Goal: Information Seeking & Learning: Learn about a topic

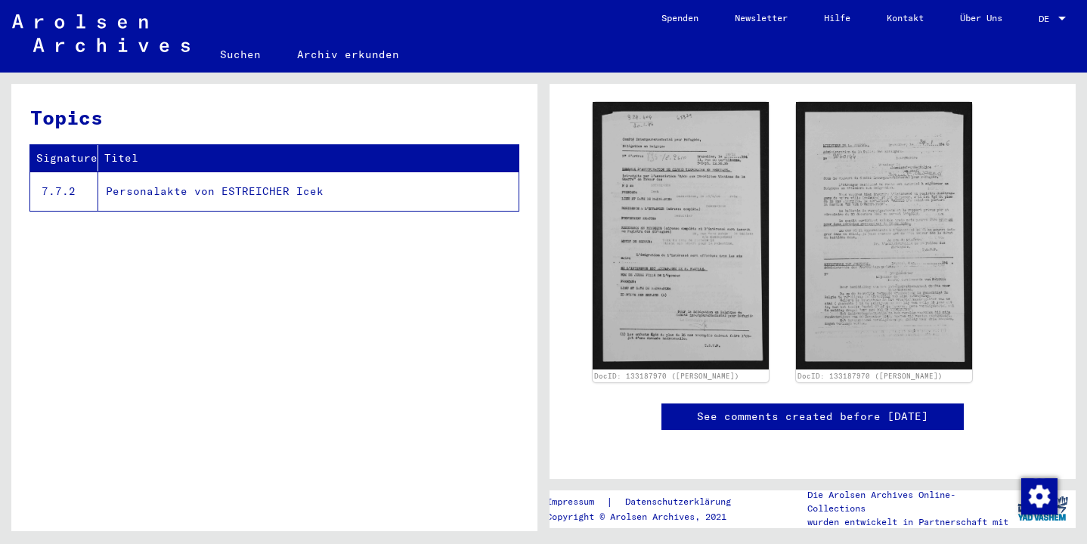
scroll to position [327, 0]
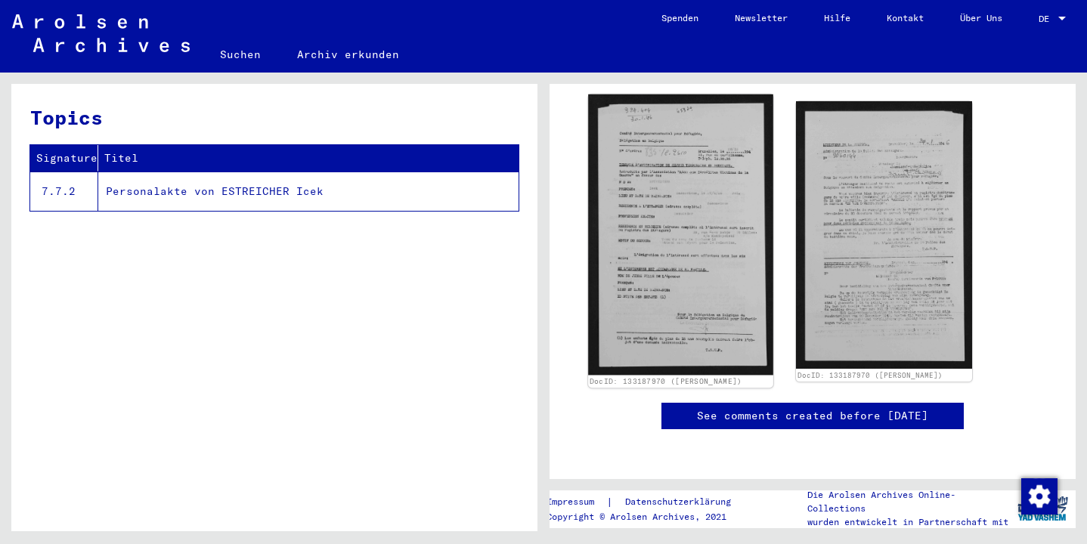
click at [674, 224] on img at bounding box center [680, 234] width 185 height 280
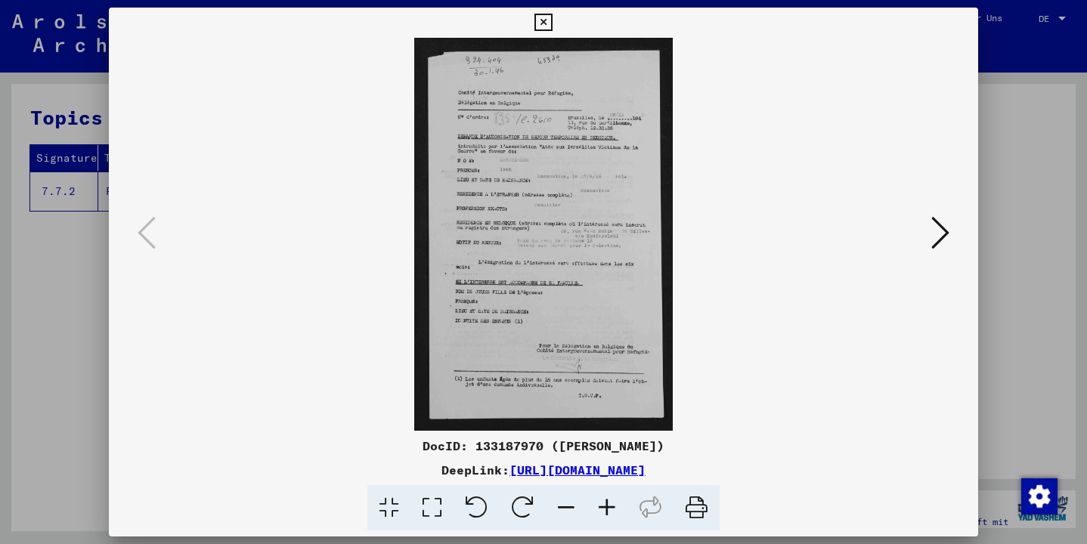
click at [605, 507] on icon at bounding box center [607, 508] width 41 height 46
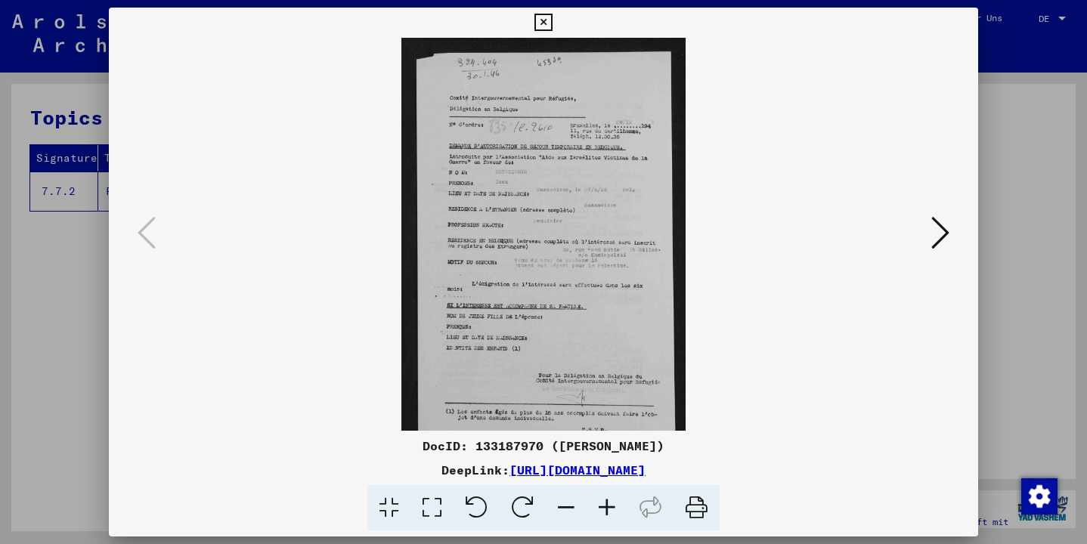
click at [605, 507] on icon at bounding box center [607, 508] width 41 height 46
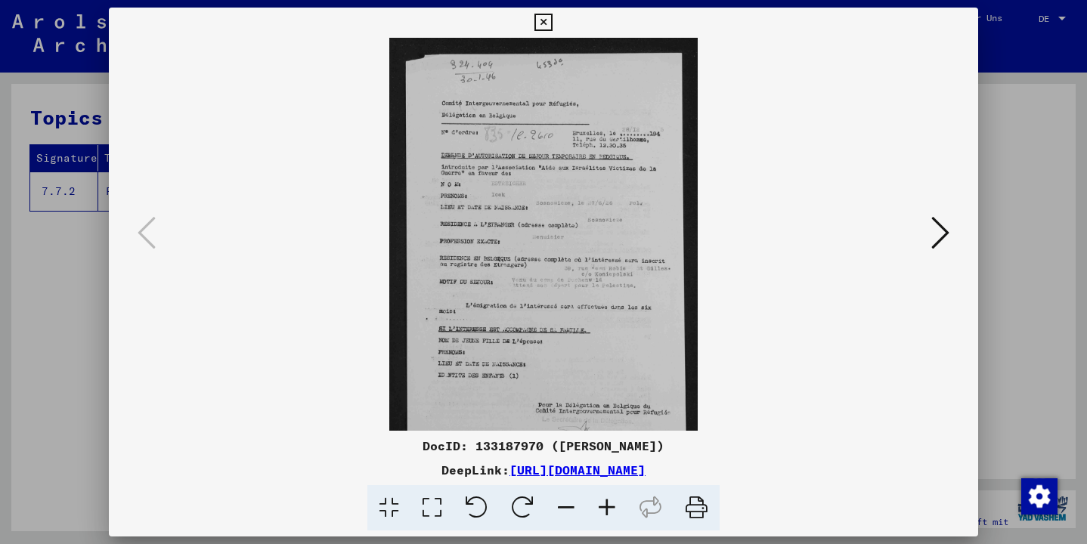
click at [605, 507] on icon at bounding box center [607, 508] width 41 height 46
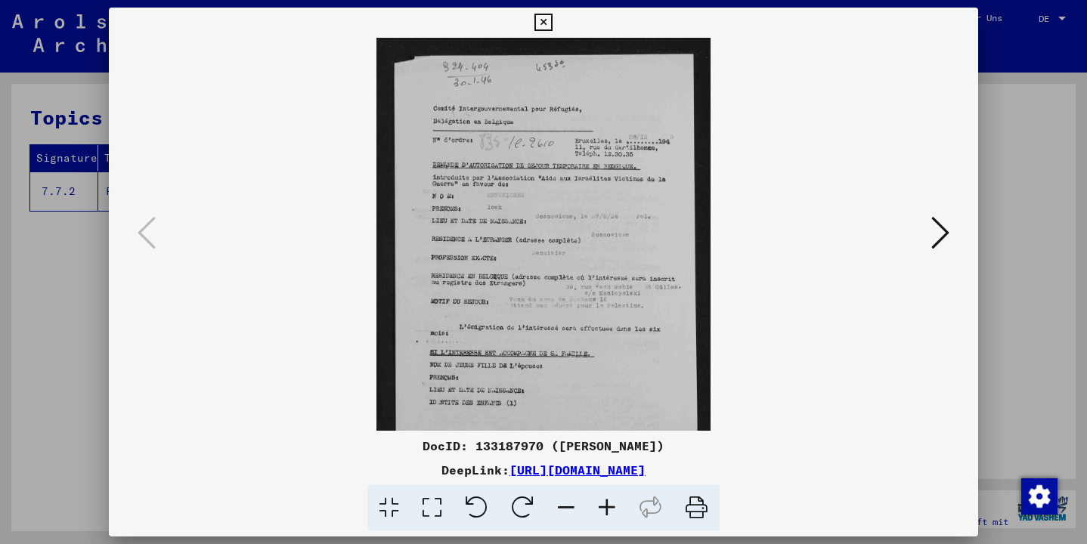
click at [605, 507] on icon at bounding box center [607, 508] width 41 height 46
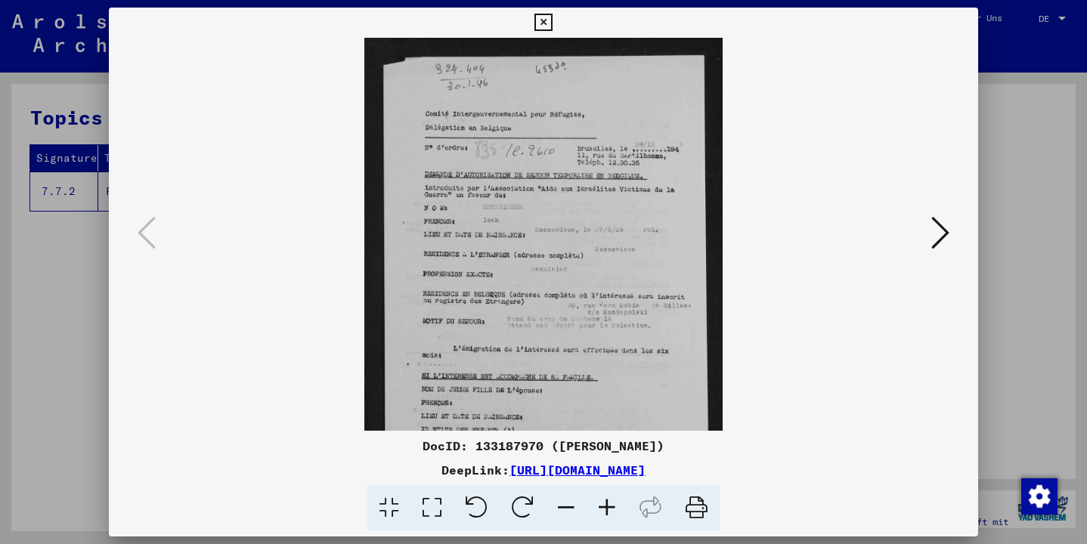
click at [605, 507] on icon at bounding box center [607, 508] width 41 height 46
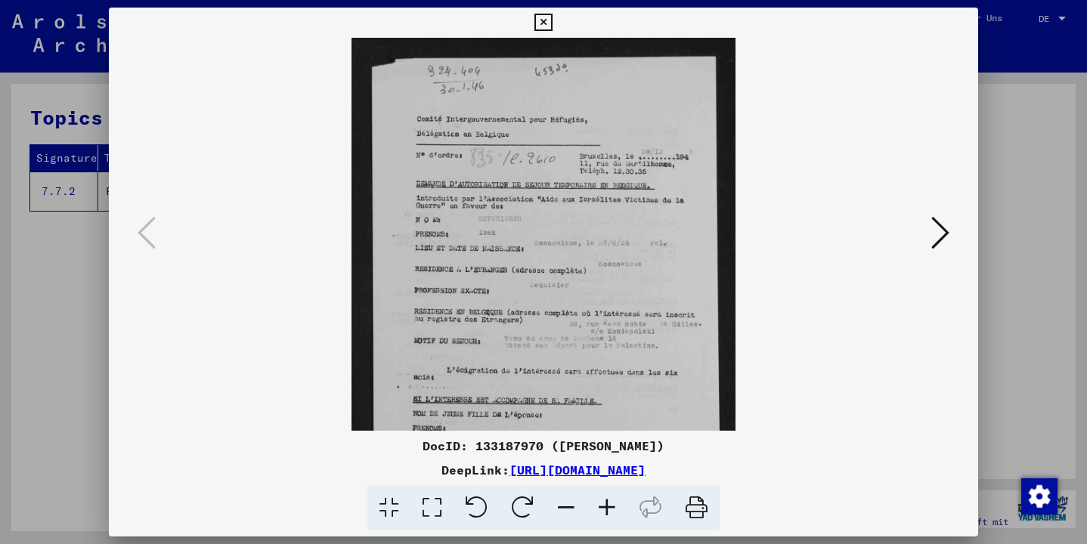
click at [605, 507] on icon at bounding box center [607, 508] width 41 height 46
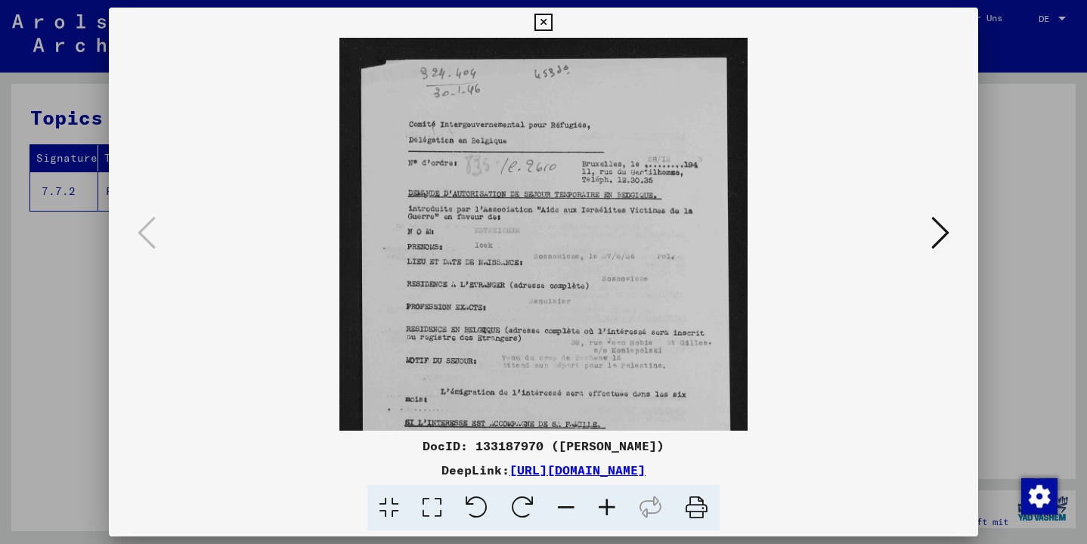
click at [605, 507] on icon at bounding box center [607, 508] width 41 height 46
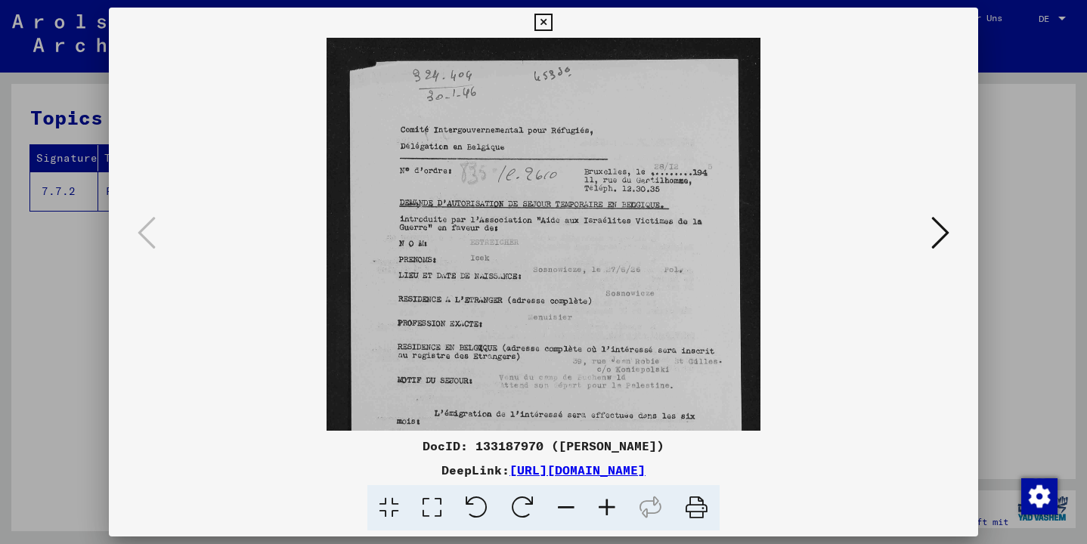
click at [605, 507] on icon at bounding box center [607, 508] width 41 height 46
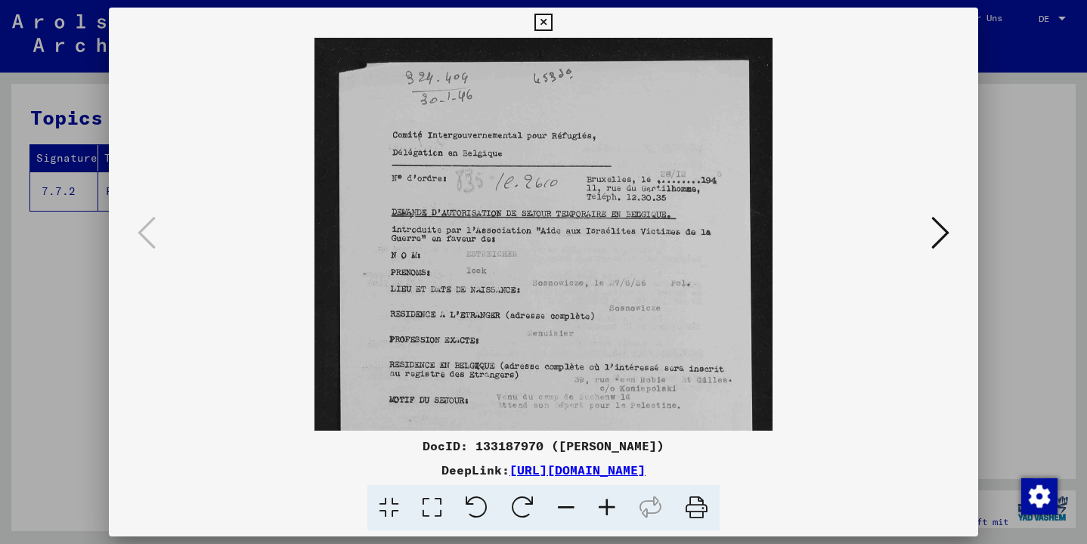
click at [605, 507] on icon at bounding box center [607, 508] width 41 height 46
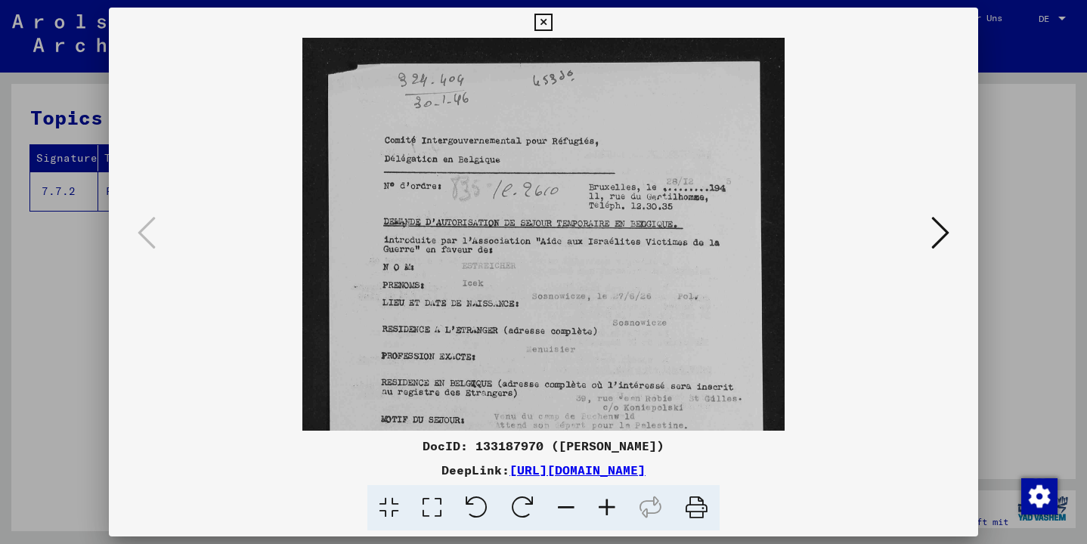
click at [605, 507] on icon at bounding box center [607, 508] width 41 height 46
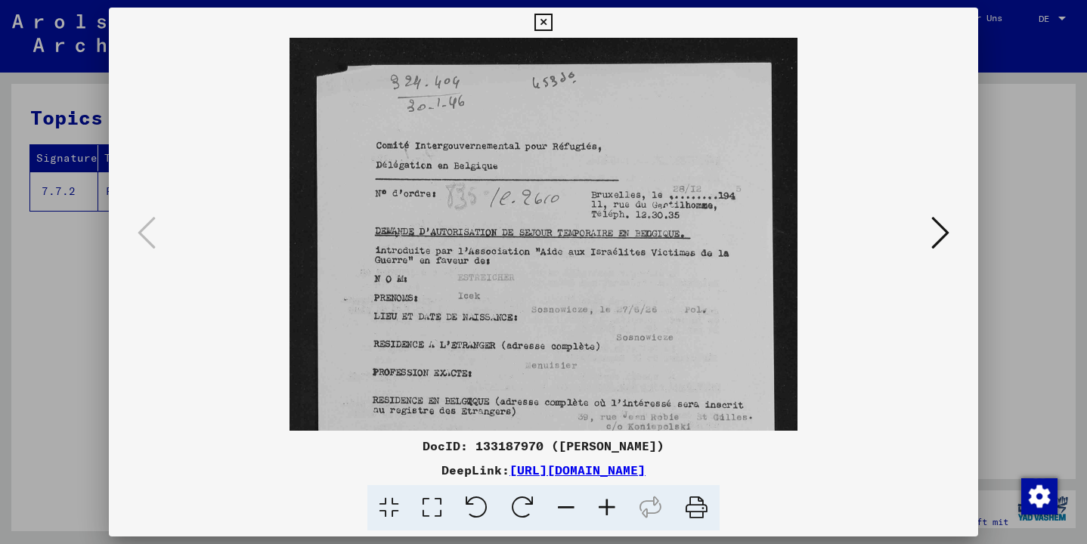
click at [605, 507] on icon at bounding box center [607, 508] width 41 height 46
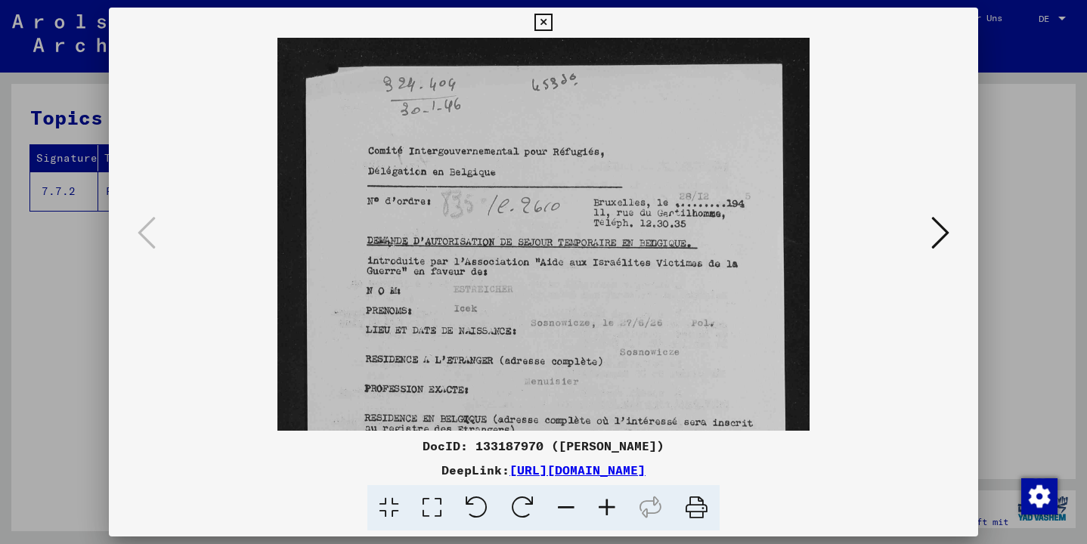
scroll to position [0, 0]
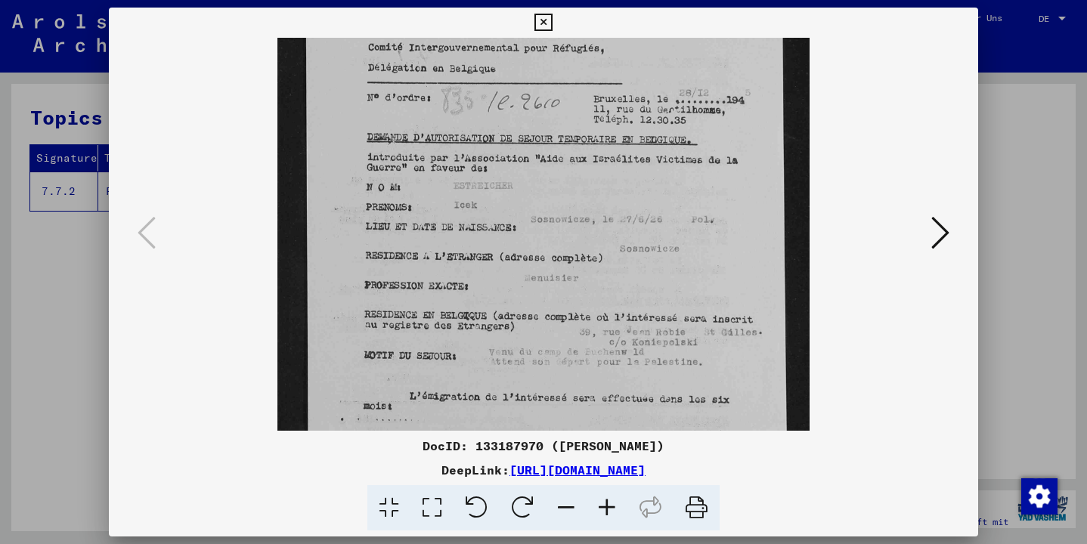
drag, startPoint x: 652, startPoint y: 397, endPoint x: 652, endPoint y: 277, distance: 119.4
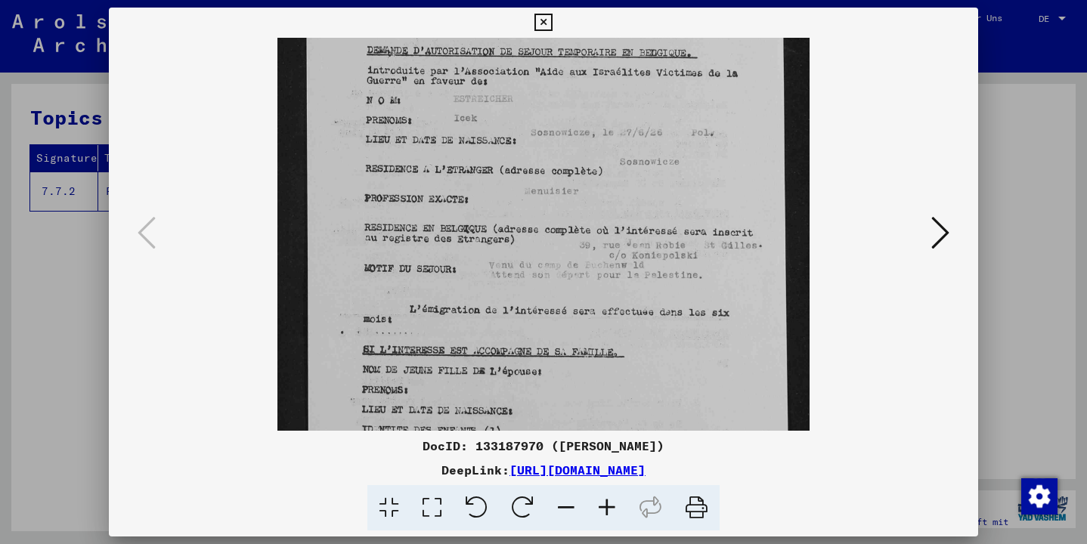
drag, startPoint x: 650, startPoint y: 269, endPoint x: 633, endPoint y: 194, distance: 77.4
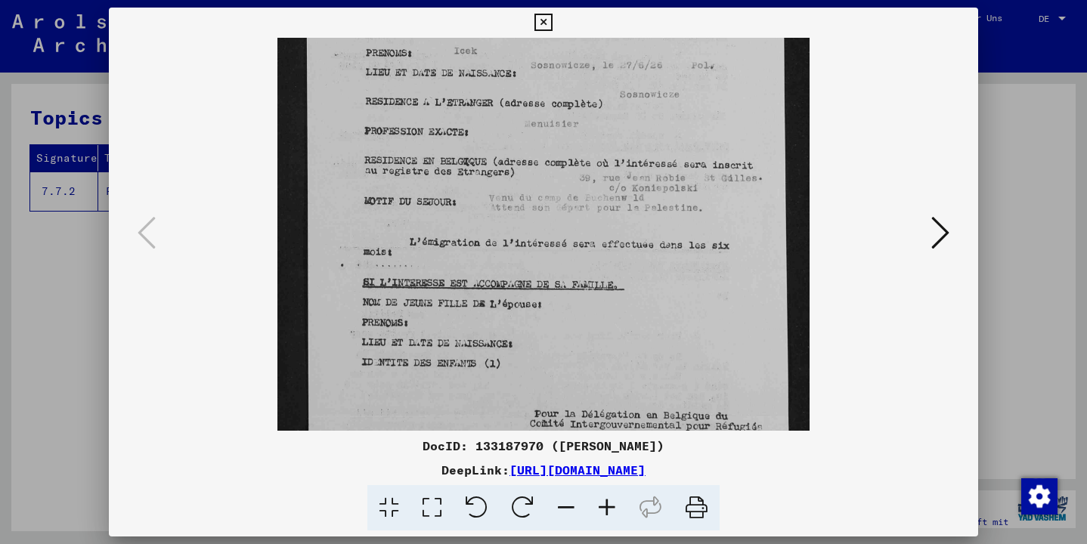
drag, startPoint x: 608, startPoint y: 255, endPoint x: 616, endPoint y: 152, distance: 103.8
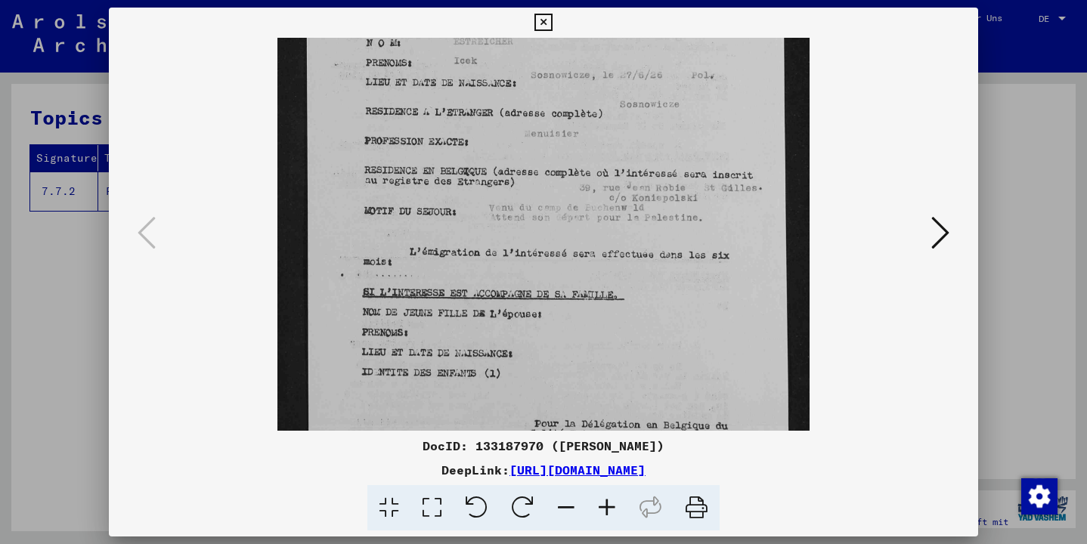
drag, startPoint x: 748, startPoint y: 280, endPoint x: 658, endPoint y: 325, distance: 101.1
click at [941, 233] on icon at bounding box center [940, 233] width 18 height 36
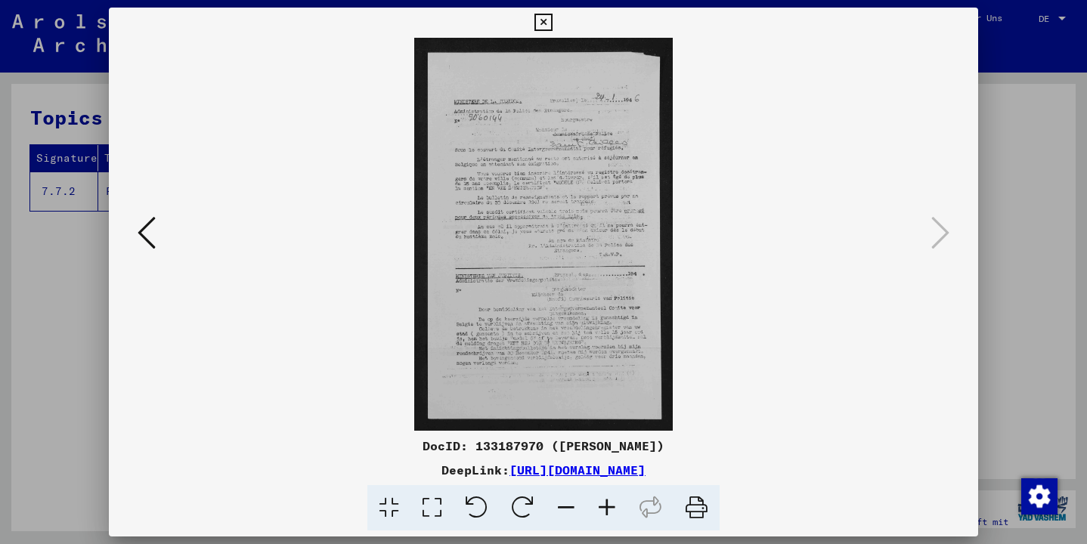
click at [608, 505] on icon at bounding box center [607, 508] width 41 height 46
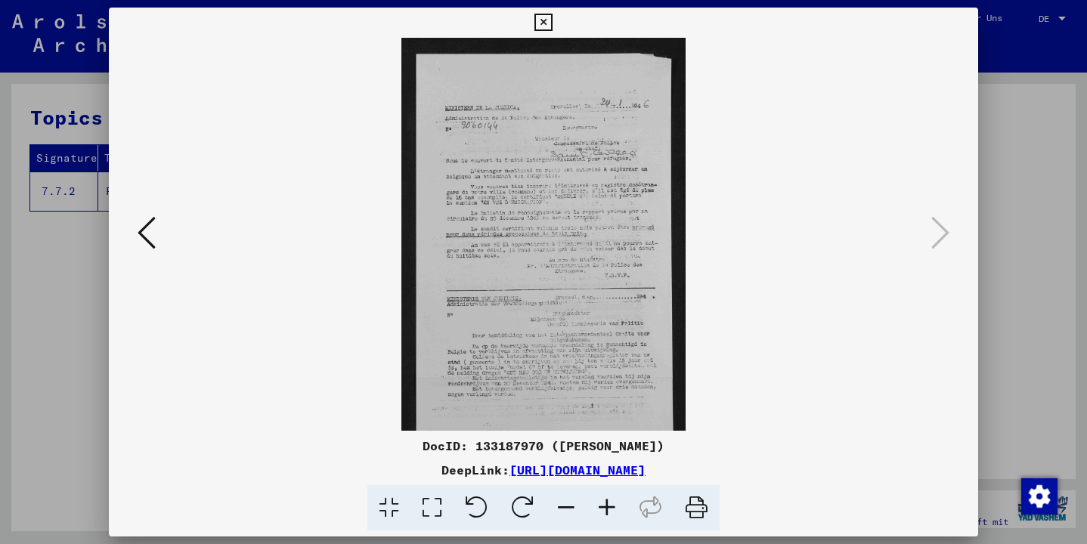
click at [608, 505] on icon at bounding box center [607, 508] width 41 height 46
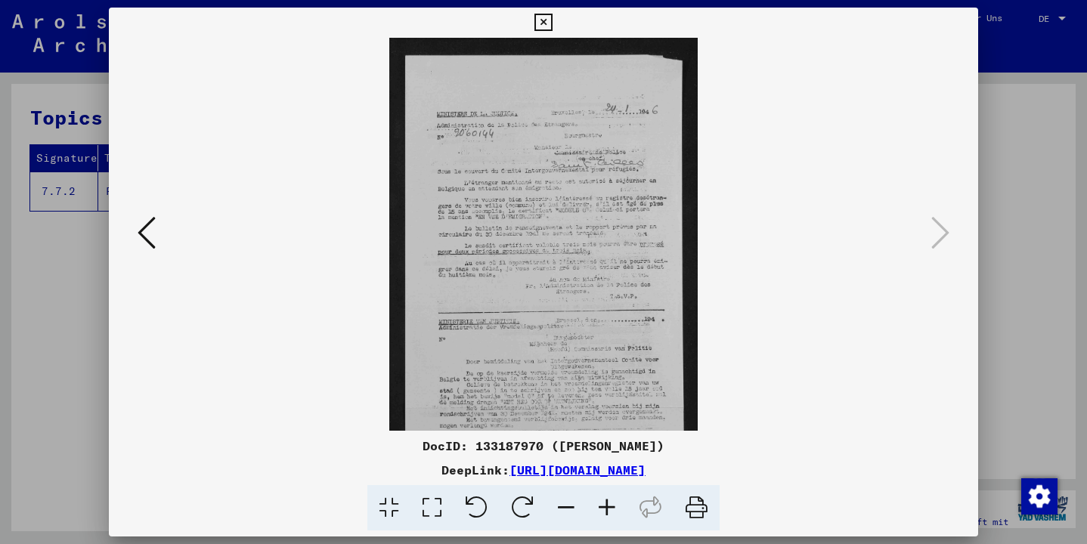
click at [608, 505] on icon at bounding box center [607, 508] width 41 height 46
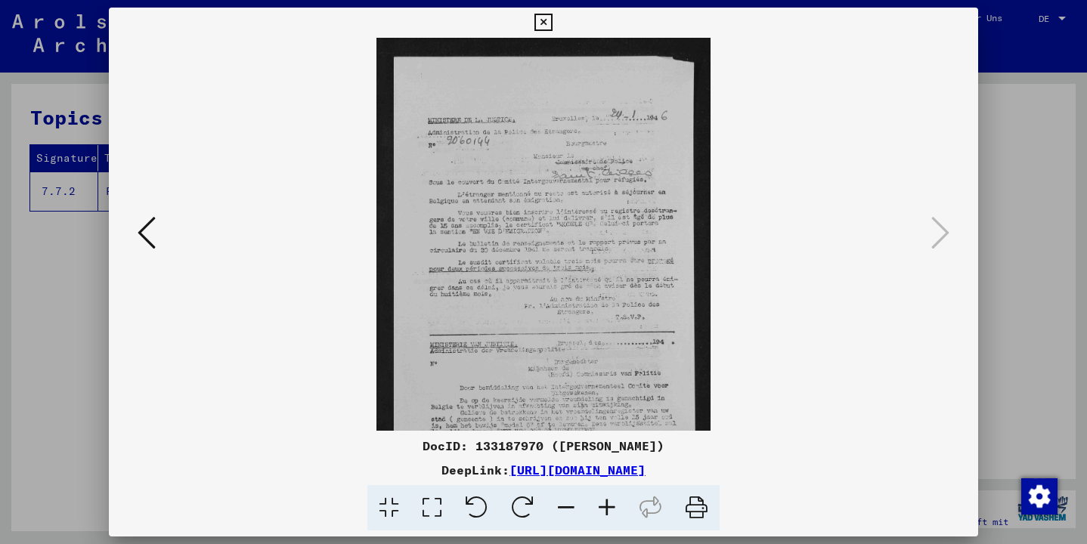
click at [608, 505] on icon at bounding box center [607, 508] width 41 height 46
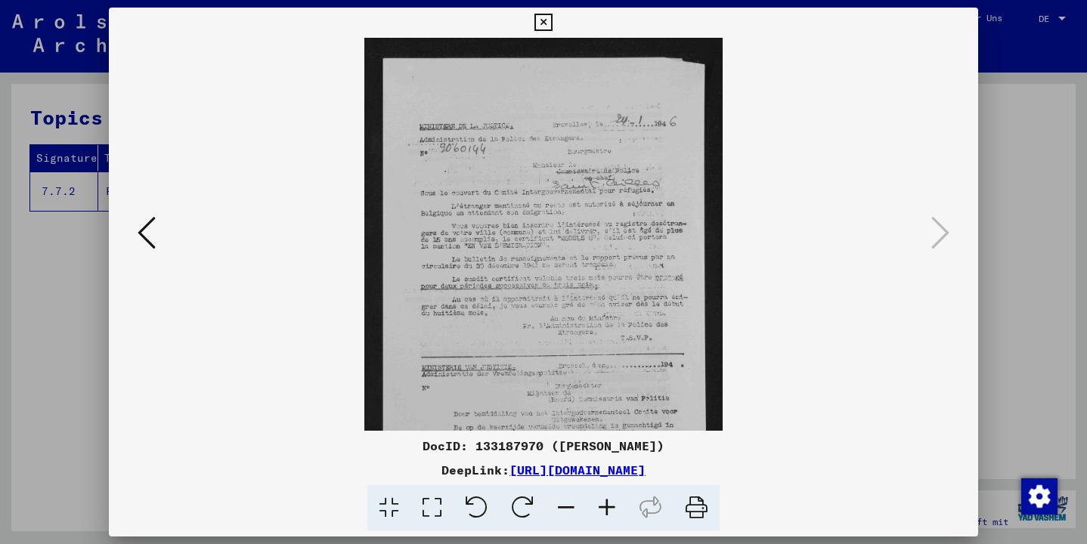
click at [608, 505] on icon at bounding box center [607, 508] width 41 height 46
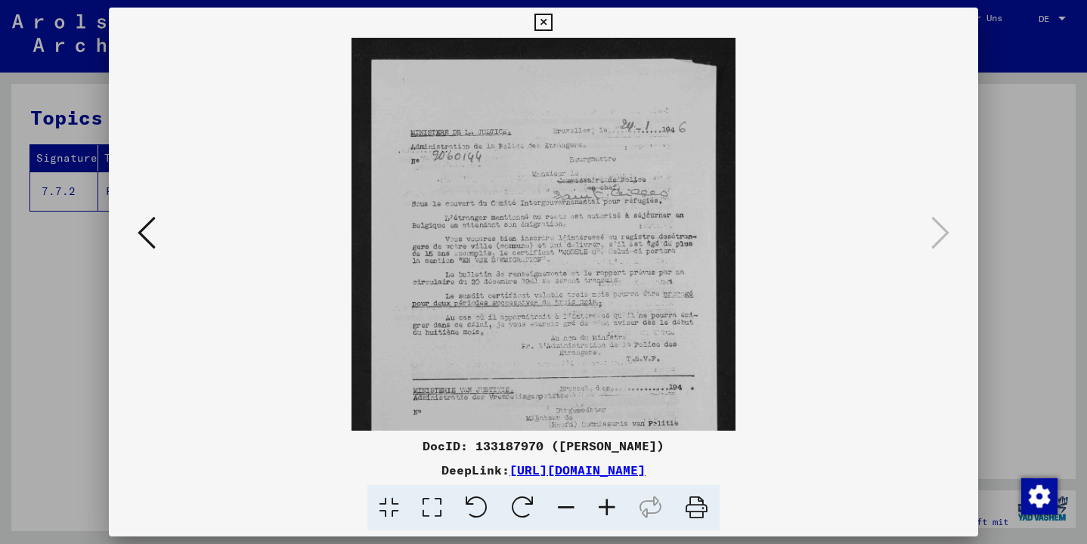
click at [608, 505] on icon at bounding box center [607, 508] width 41 height 46
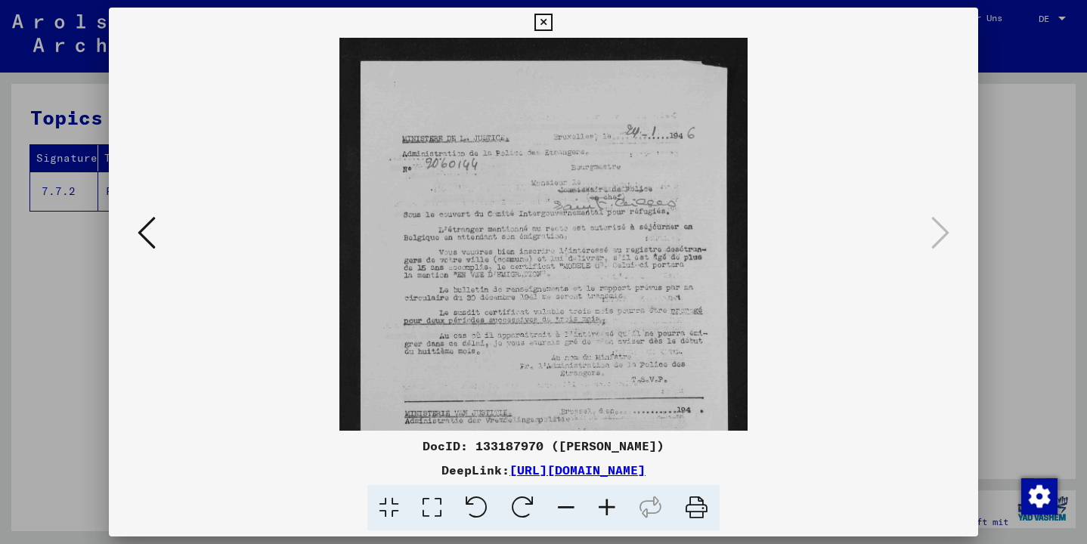
click at [608, 505] on icon at bounding box center [607, 508] width 41 height 46
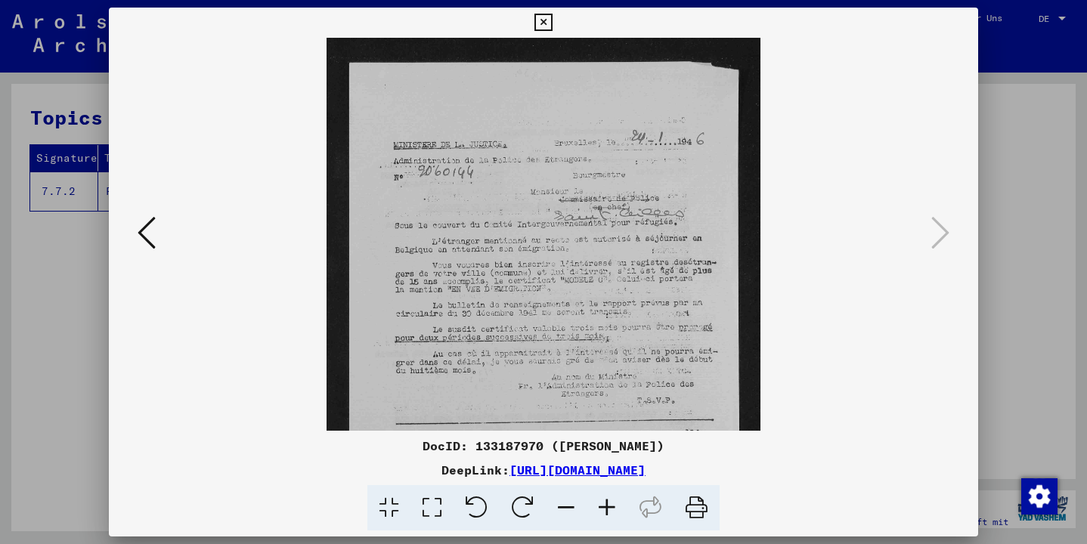
drag, startPoint x: 555, startPoint y: 271, endPoint x: 512, endPoint y: 276, distance: 42.6
click at [605, 508] on icon at bounding box center [607, 508] width 41 height 46
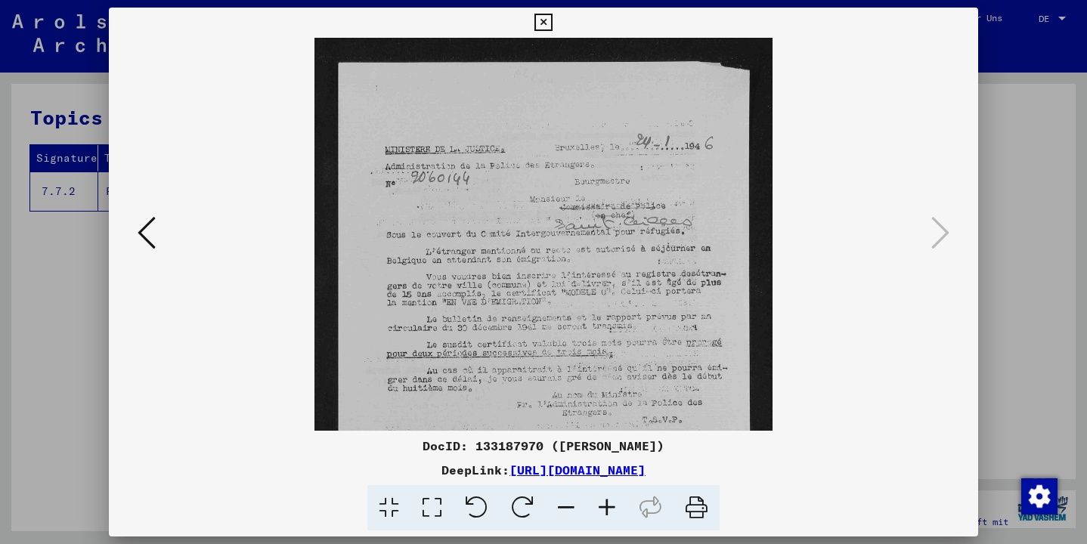
click at [605, 508] on icon at bounding box center [607, 508] width 41 height 46
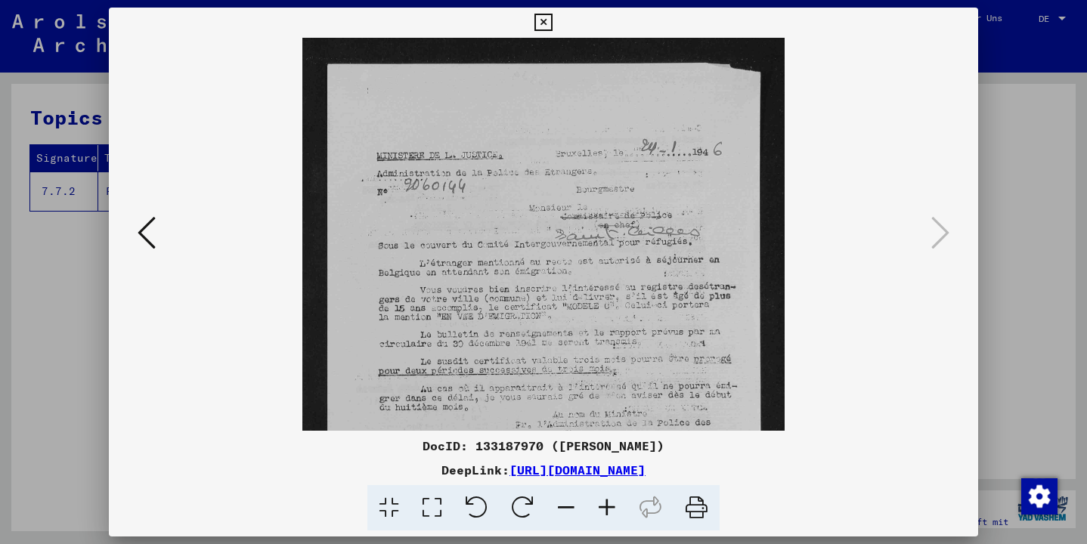
click at [605, 508] on icon at bounding box center [607, 508] width 41 height 46
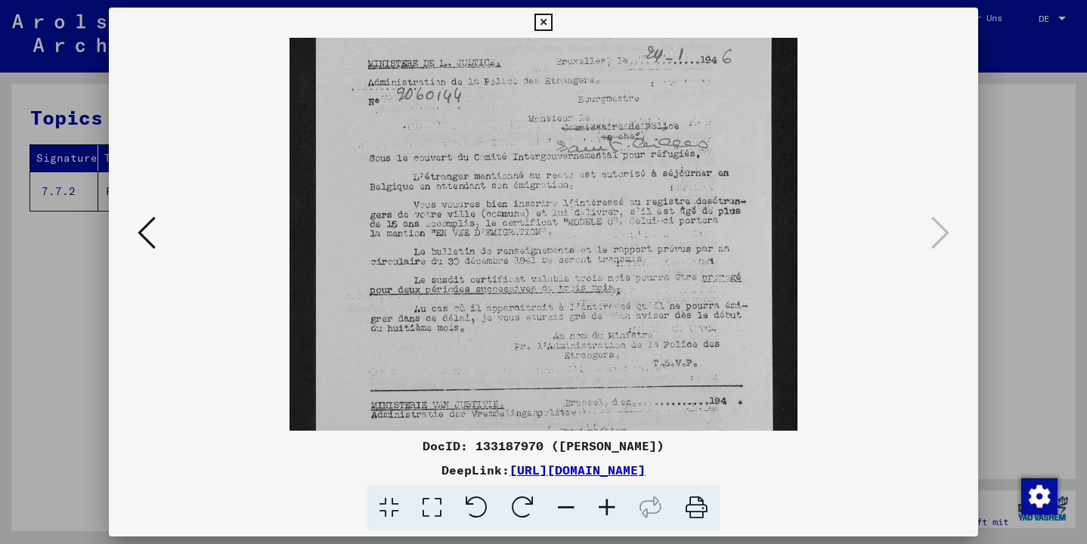
drag, startPoint x: 719, startPoint y: 348, endPoint x: 673, endPoint y: 249, distance: 109.9
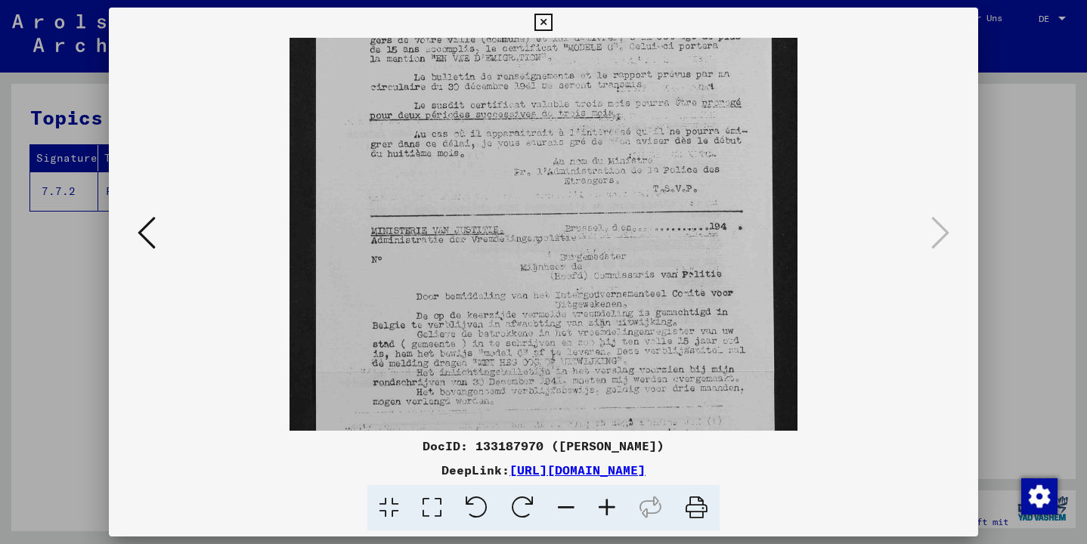
drag, startPoint x: 597, startPoint y: 342, endPoint x: 540, endPoint y: 164, distance: 187.2
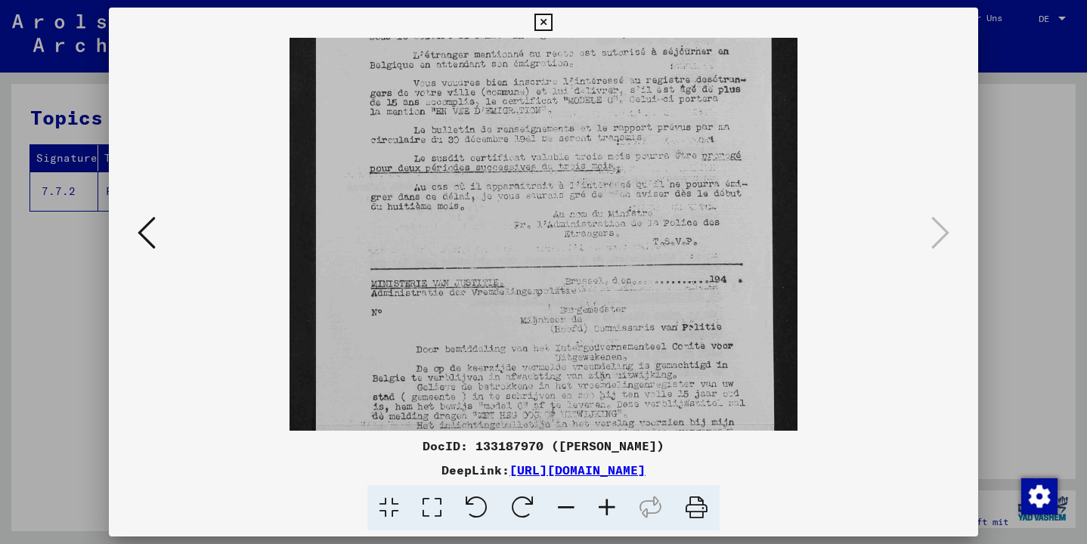
scroll to position [289, 0]
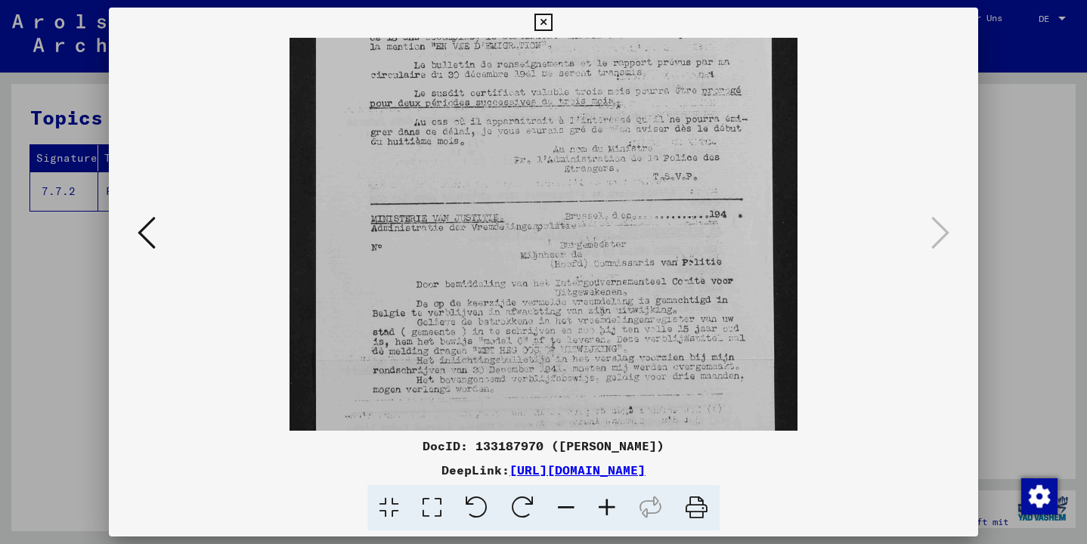
drag, startPoint x: 558, startPoint y: 132, endPoint x: 491, endPoint y: 122, distance: 67.4
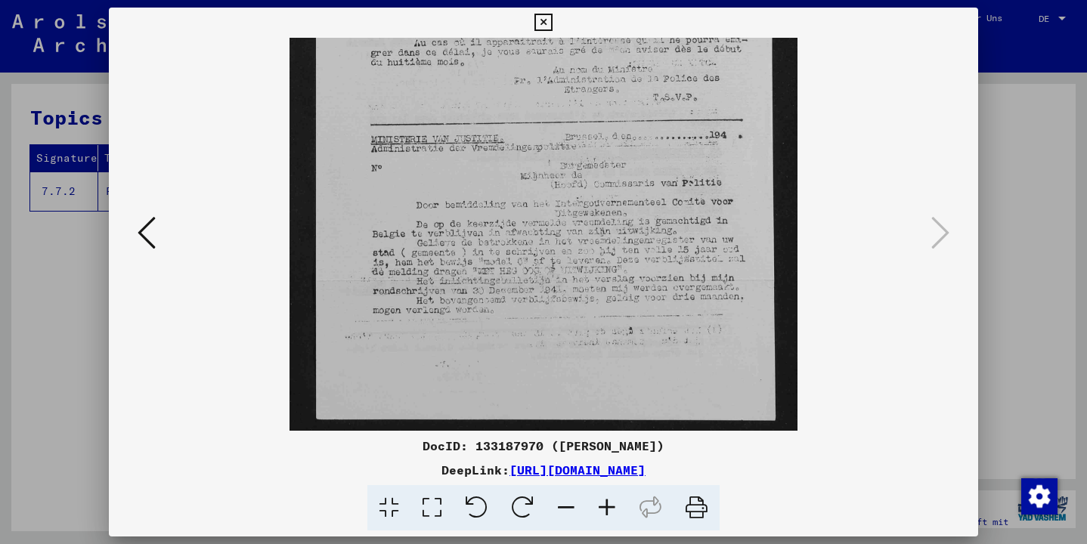
scroll to position [378, 0]
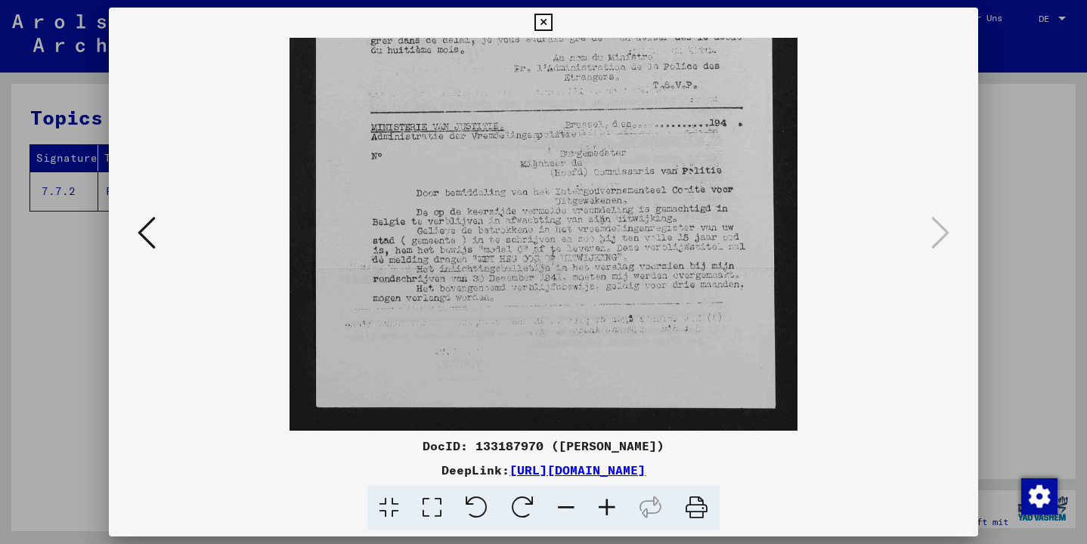
drag, startPoint x: 492, startPoint y: 348, endPoint x: 450, endPoint y: 249, distance: 107.7
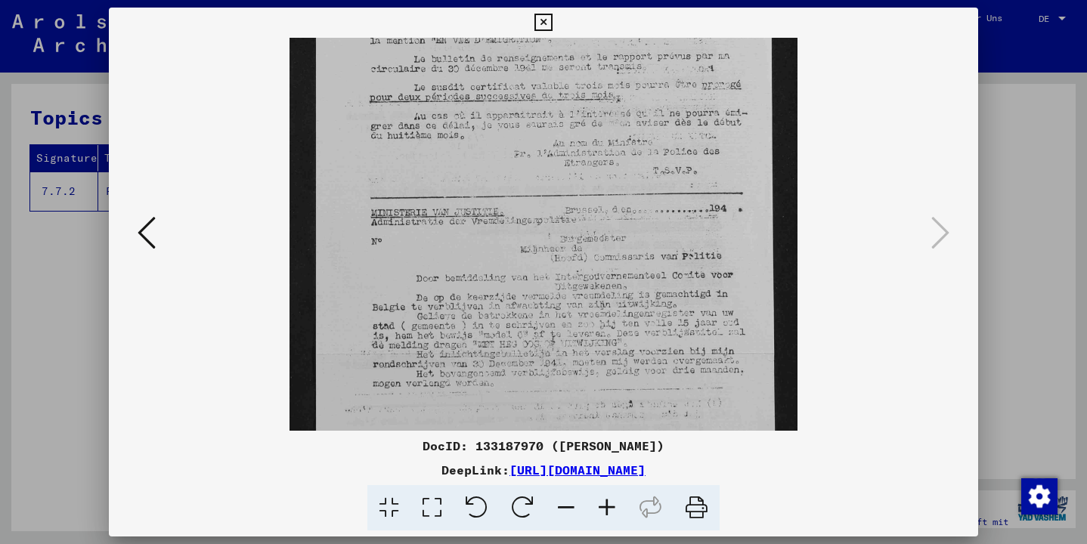
scroll to position [266, 0]
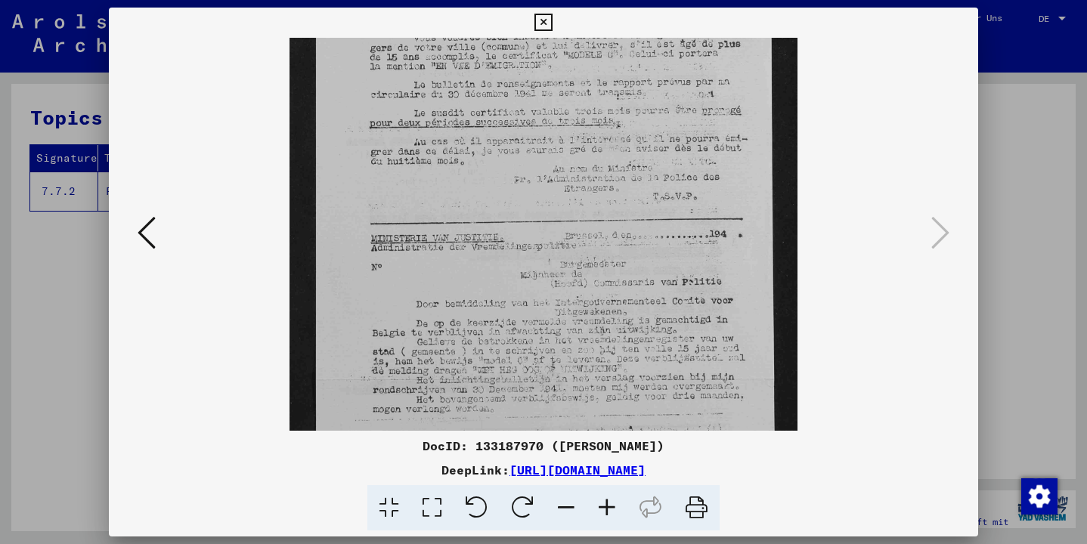
drag, startPoint x: 444, startPoint y: 166, endPoint x: 461, endPoint y: 278, distance: 113.2
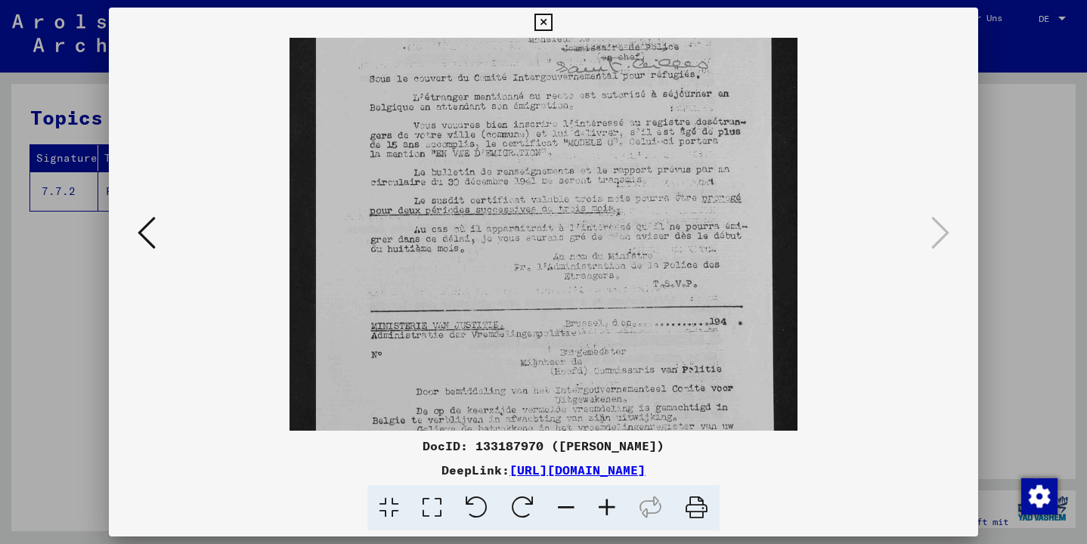
drag, startPoint x: 446, startPoint y: 184, endPoint x: 451, endPoint y: 272, distance: 87.8
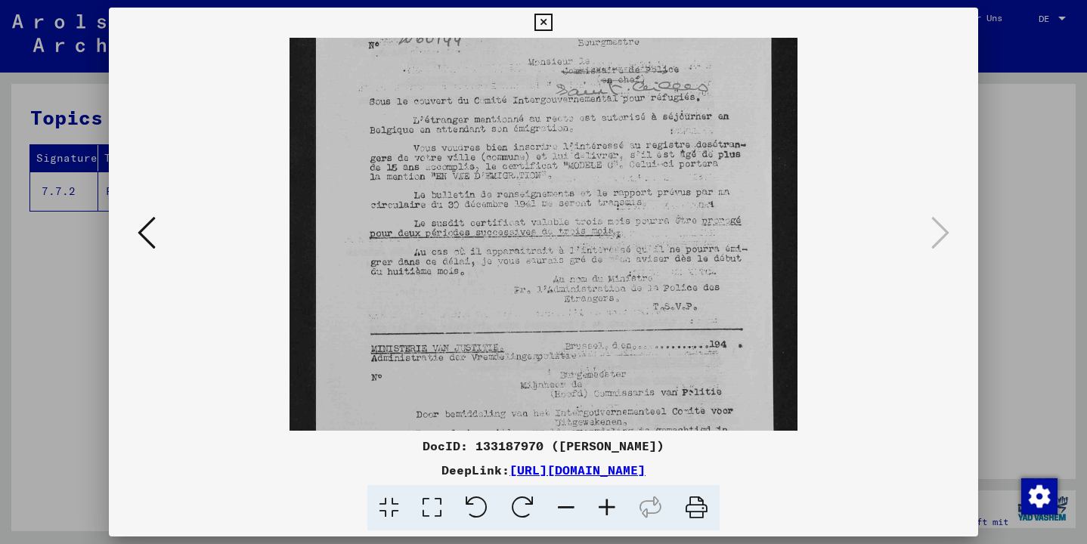
scroll to position [157, 0]
drag, startPoint x: 475, startPoint y: 367, endPoint x: 447, endPoint y: 384, distance: 32.5
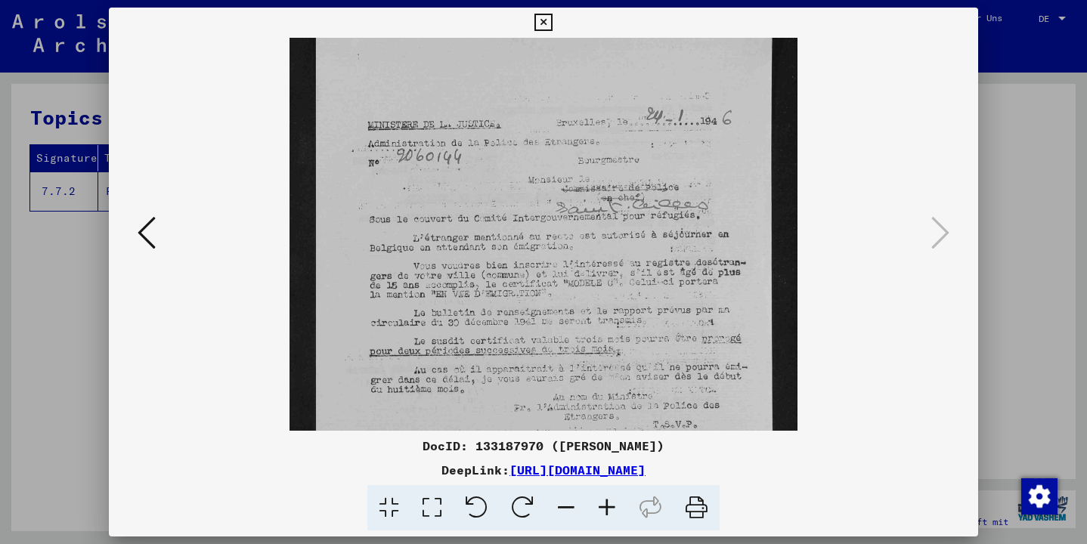
drag, startPoint x: 733, startPoint y: 169, endPoint x: 732, endPoint y: 290, distance: 120.2
click at [141, 235] on icon at bounding box center [147, 233] width 18 height 36
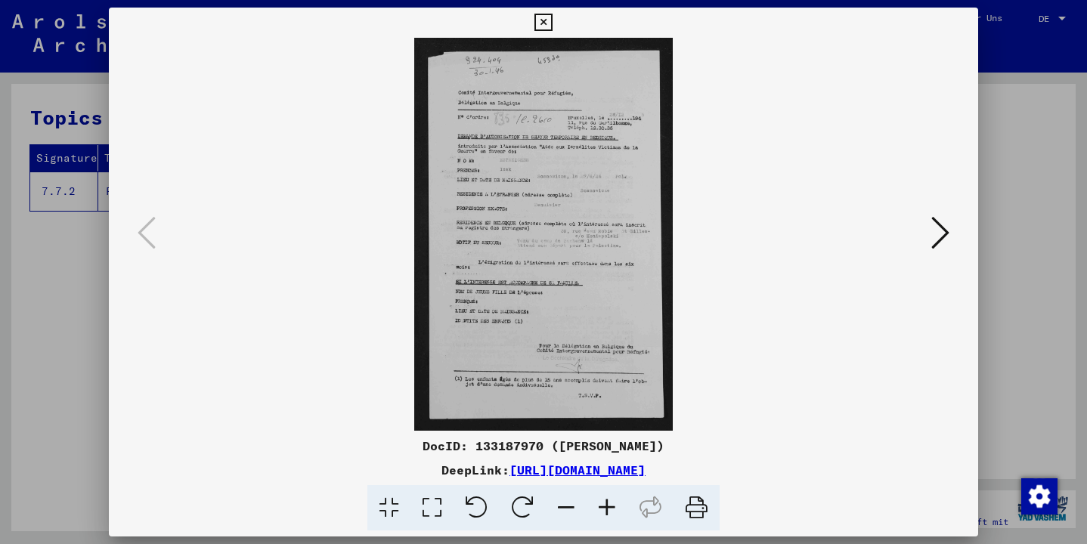
click at [943, 231] on icon at bounding box center [940, 233] width 18 height 36
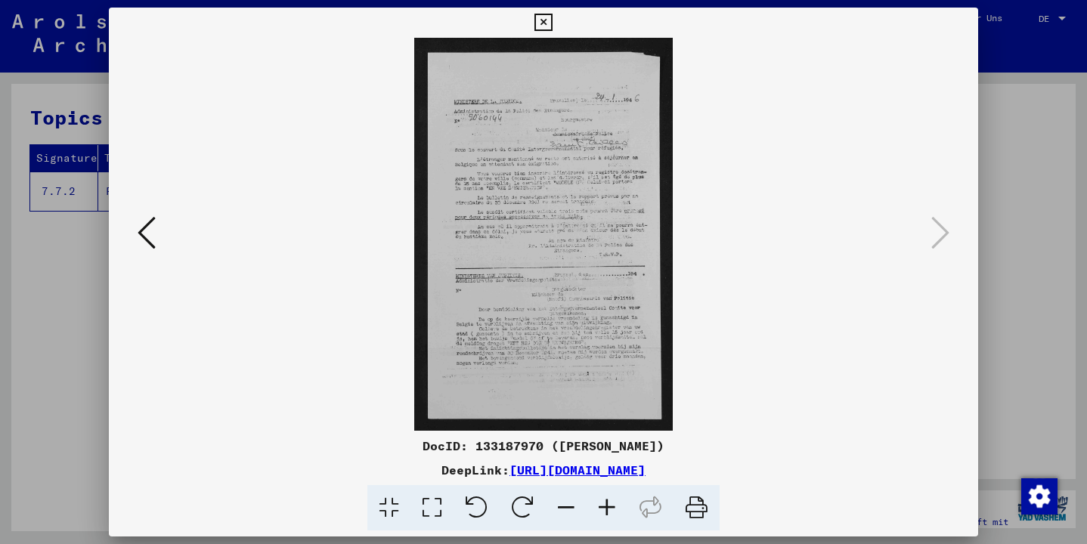
click at [138, 234] on icon at bounding box center [147, 233] width 18 height 36
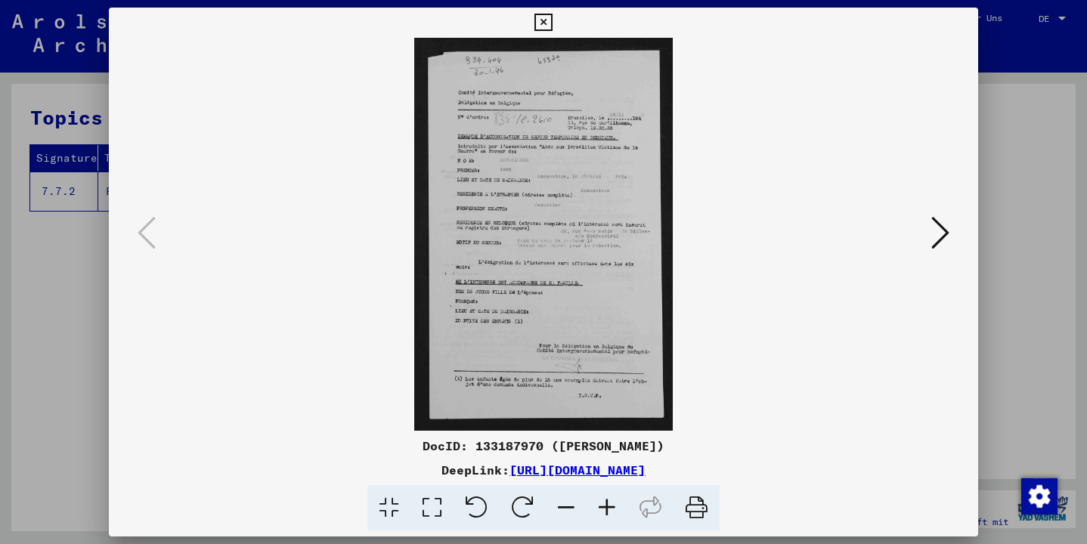
click at [604, 502] on icon at bounding box center [607, 508] width 41 height 46
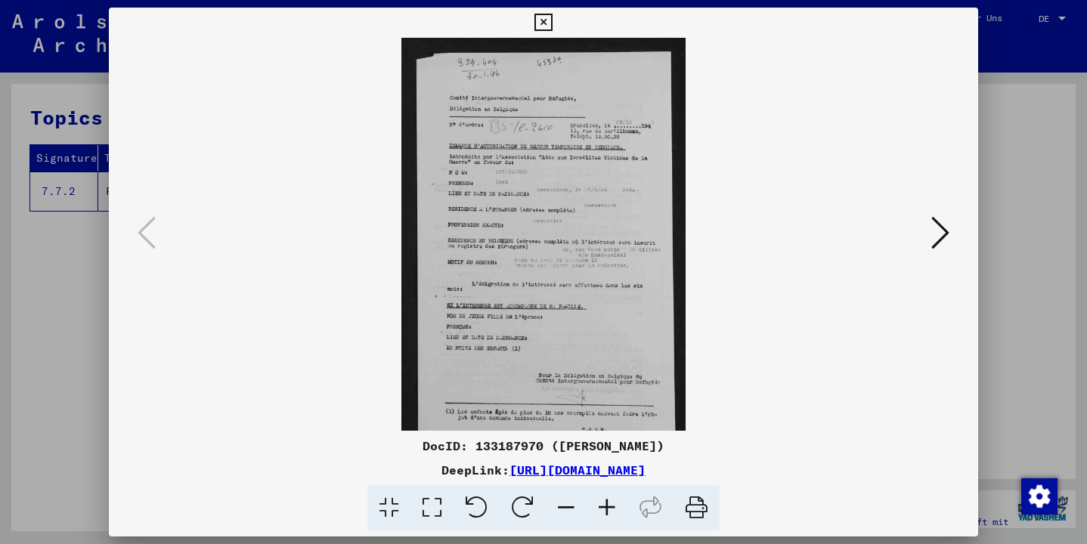
click at [604, 502] on icon at bounding box center [607, 508] width 41 height 46
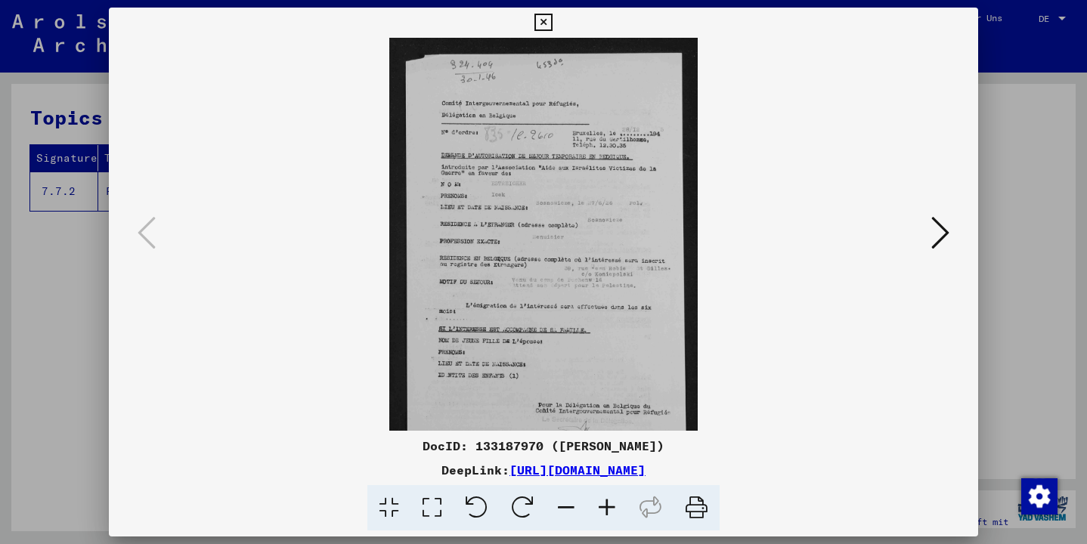
click at [604, 502] on icon at bounding box center [607, 508] width 41 height 46
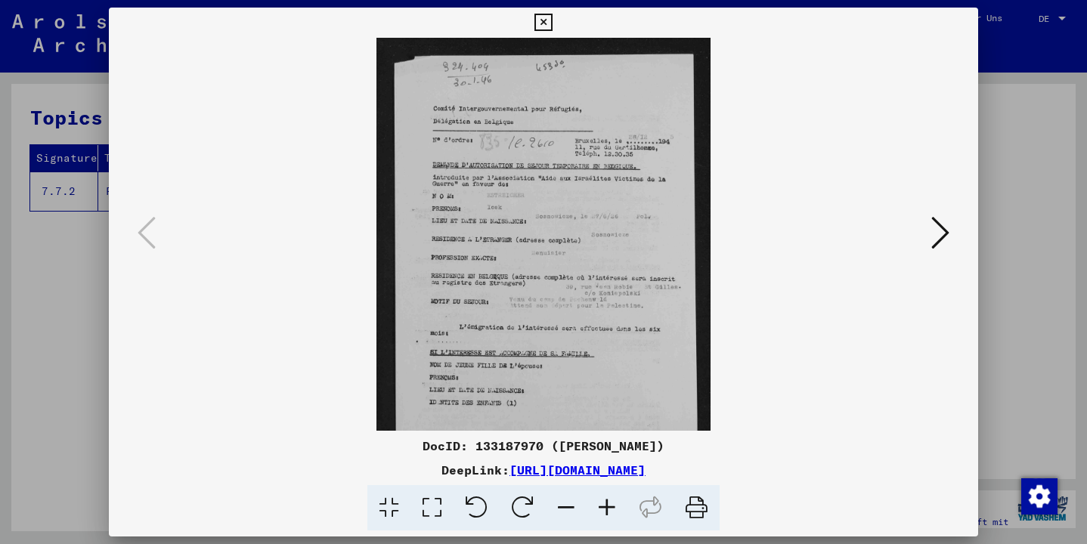
click at [604, 502] on icon at bounding box center [607, 508] width 41 height 46
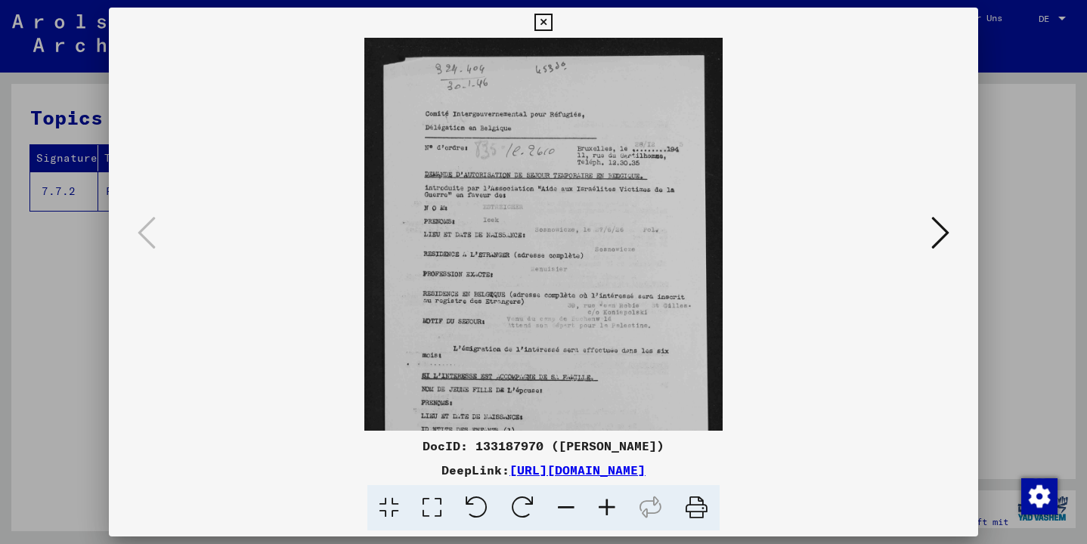
click at [604, 502] on icon at bounding box center [607, 508] width 41 height 46
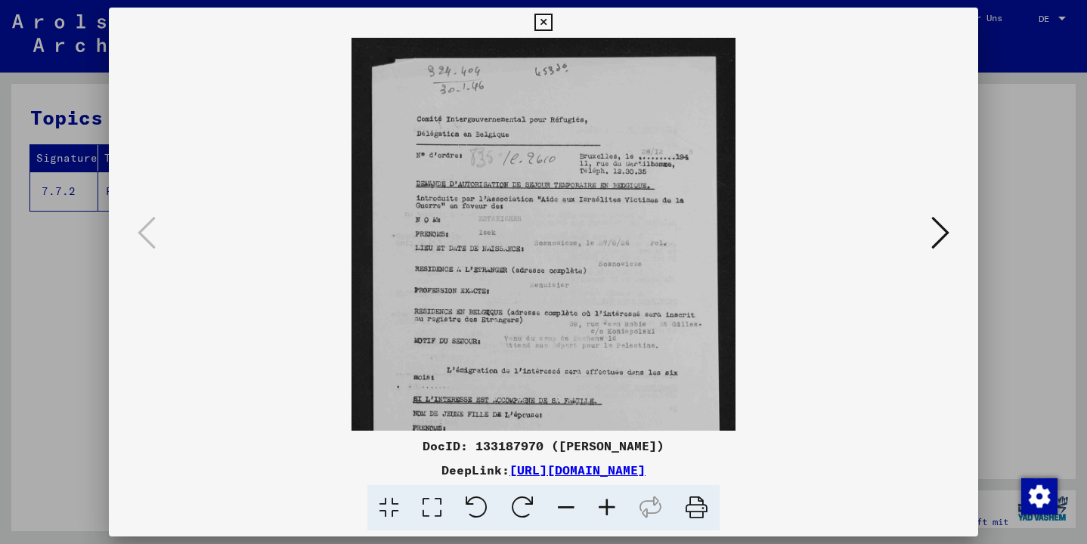
click at [604, 503] on icon at bounding box center [607, 508] width 41 height 46
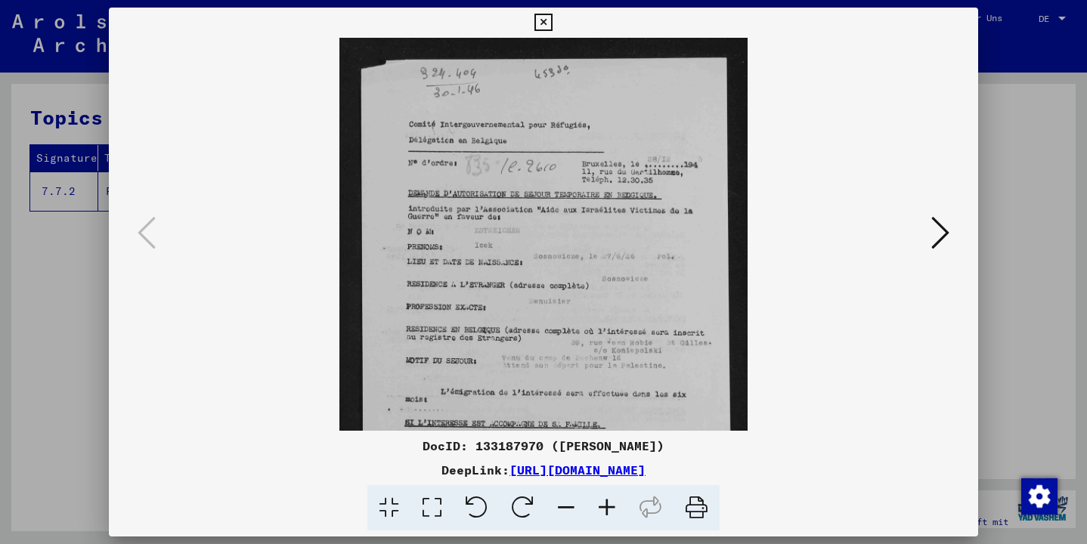
click at [604, 503] on icon at bounding box center [607, 508] width 41 height 46
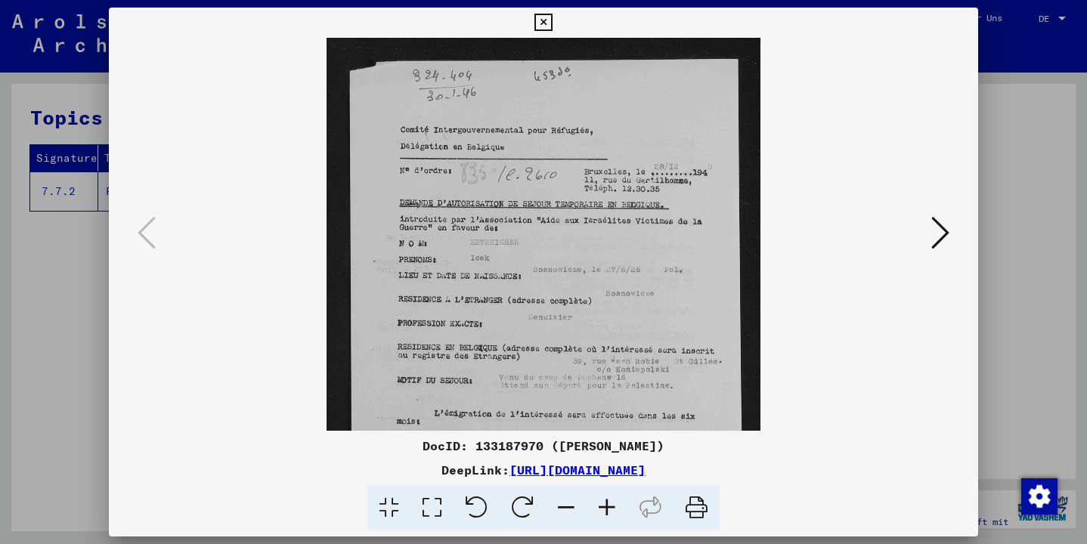
click at [604, 503] on icon at bounding box center [607, 508] width 41 height 46
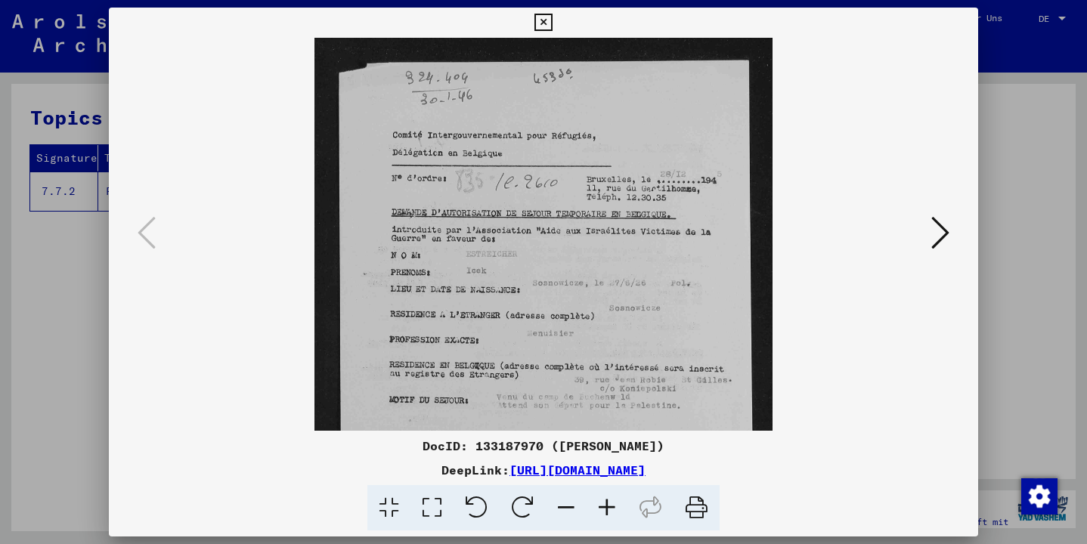
click at [605, 504] on icon at bounding box center [607, 508] width 41 height 46
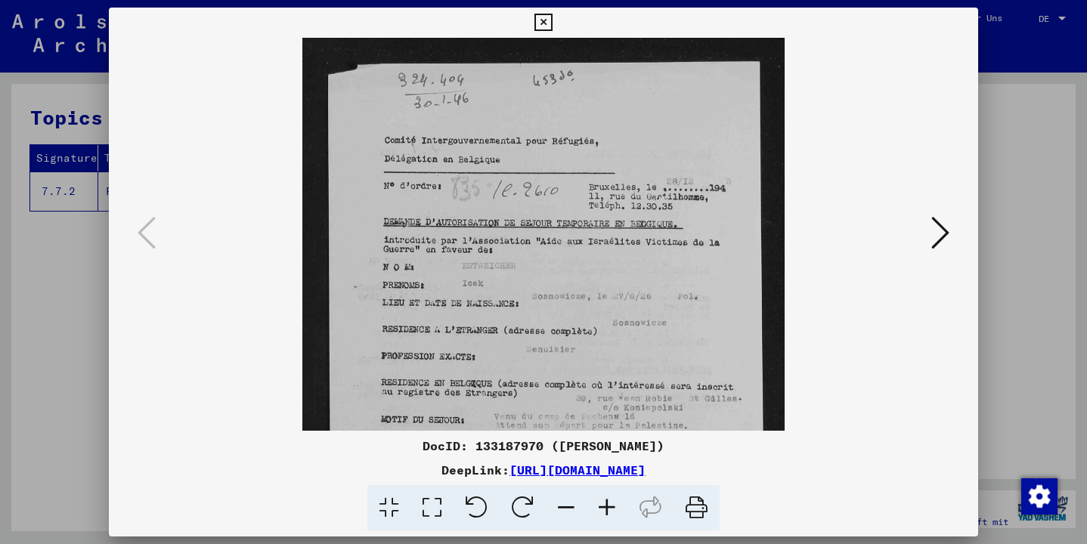
click at [605, 504] on icon at bounding box center [607, 508] width 41 height 46
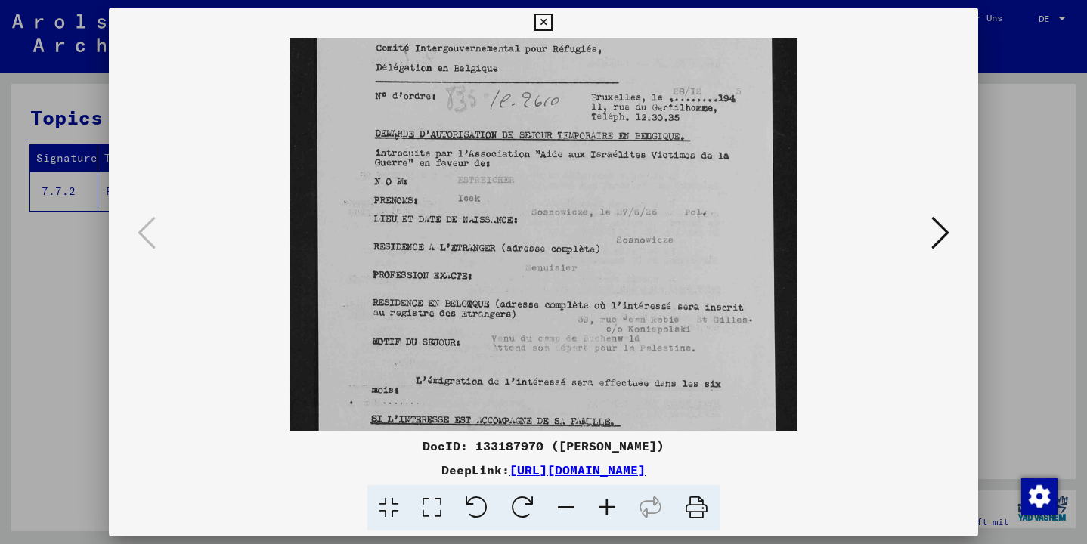
drag, startPoint x: 719, startPoint y: 364, endPoint x: 701, endPoint y: 264, distance: 102.2
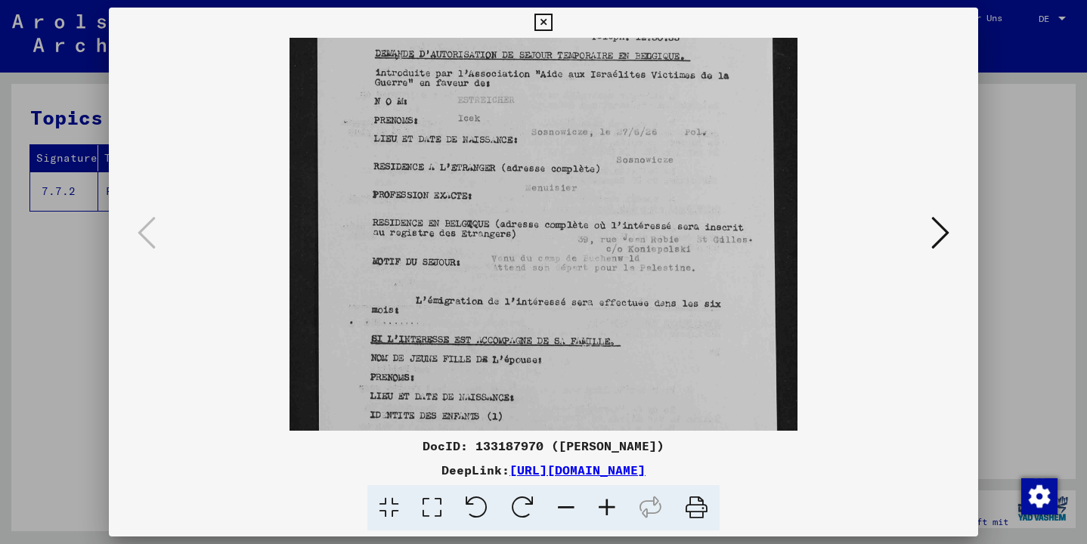
drag, startPoint x: 736, startPoint y: 356, endPoint x: 725, endPoint y: 277, distance: 80.2
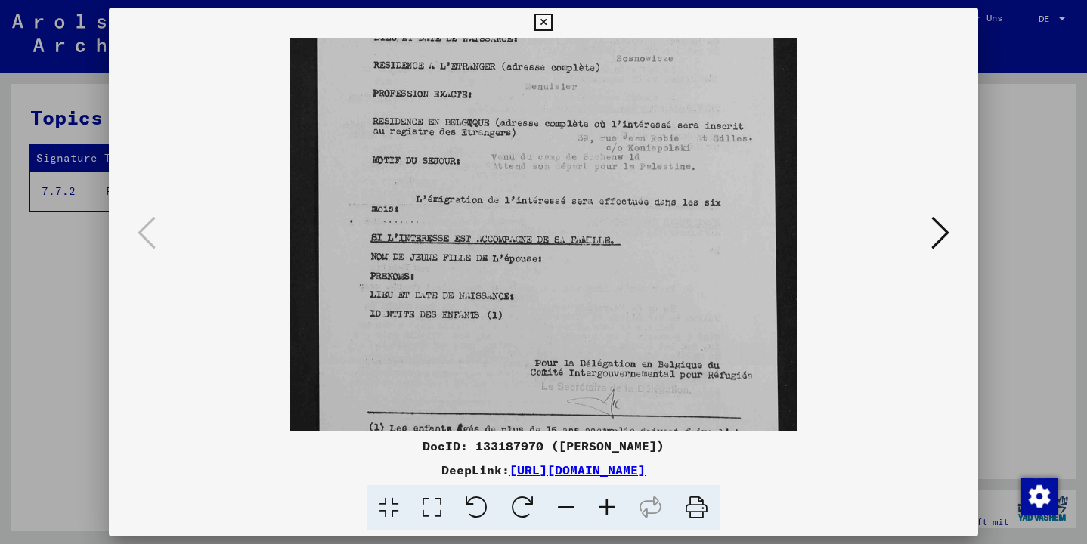
scroll to position [281, 0]
drag, startPoint x: 689, startPoint y: 371, endPoint x: 690, endPoint y: 269, distance: 102.0
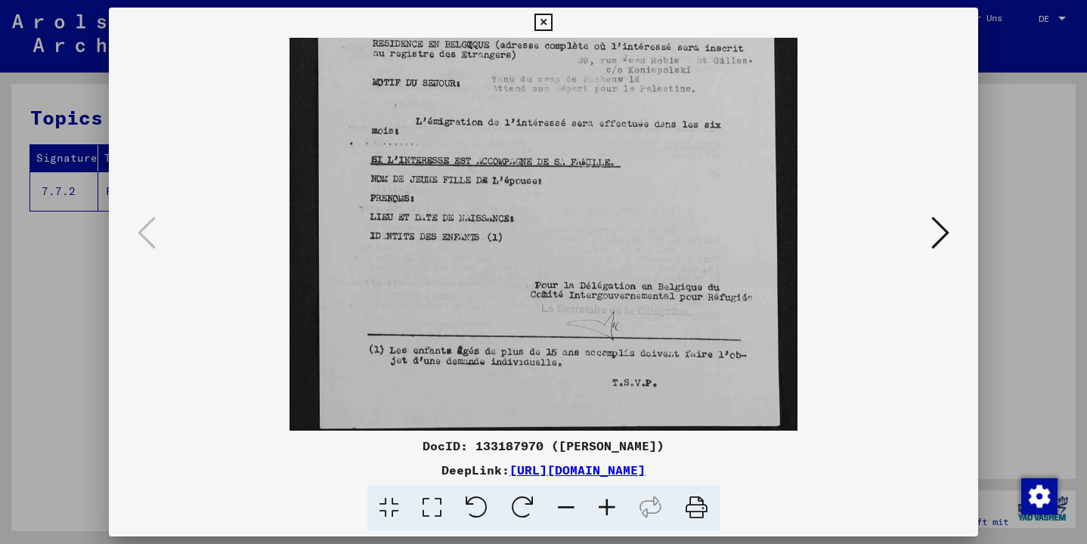
scroll to position [378, 0]
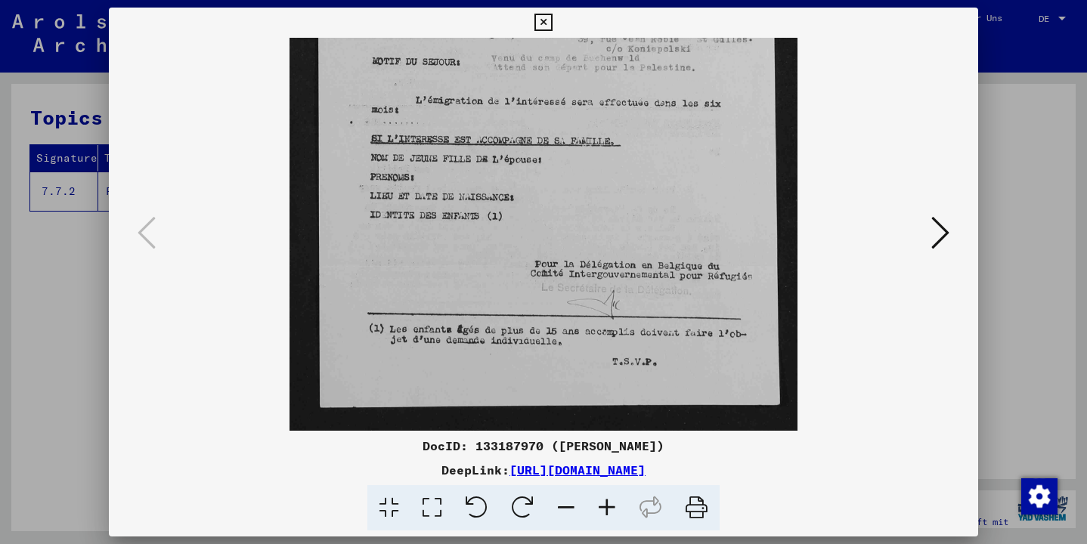
drag, startPoint x: 686, startPoint y: 311, endPoint x: 678, endPoint y: 212, distance: 98.6
